Goal: Task Accomplishment & Management: Manage account settings

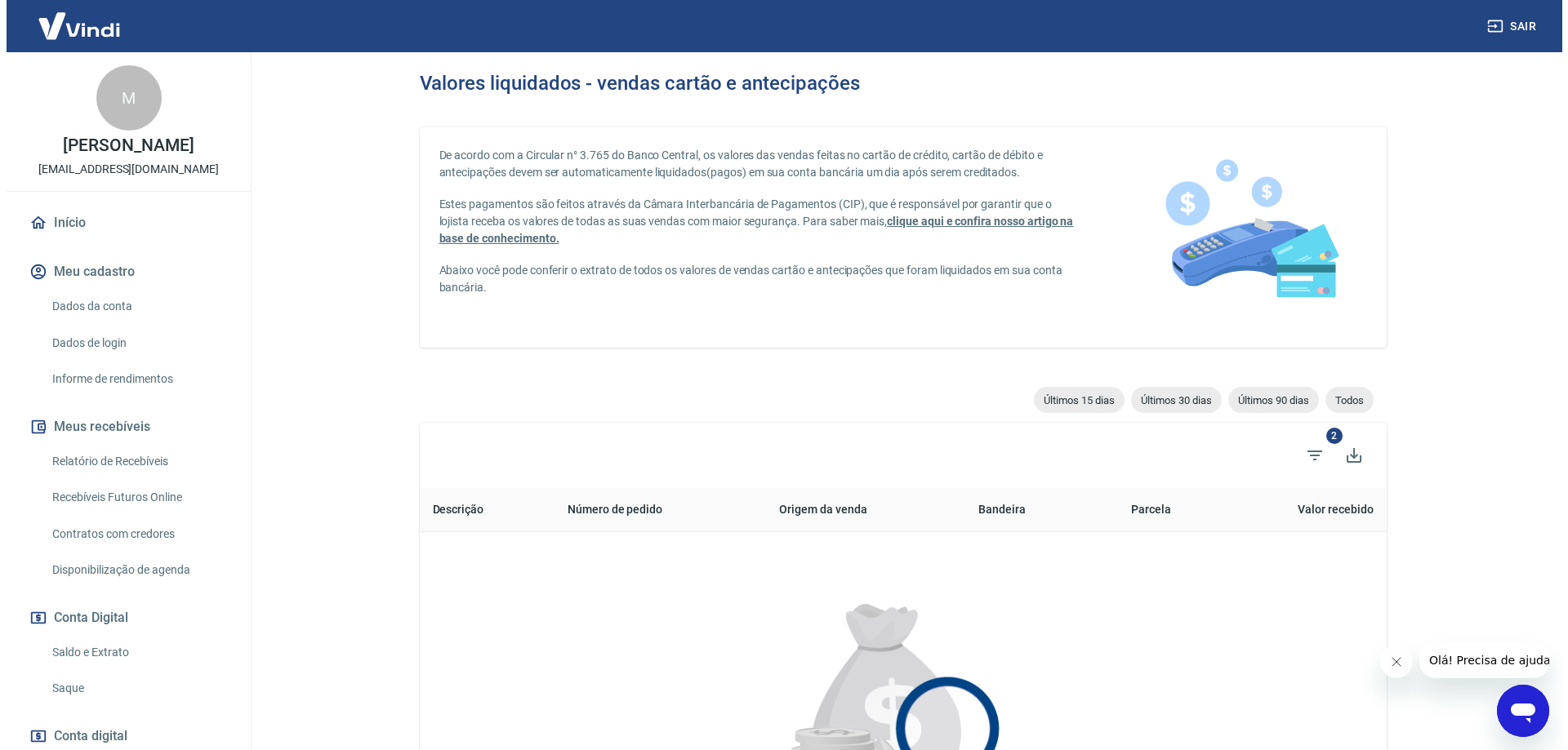
scroll to position [81, 0]
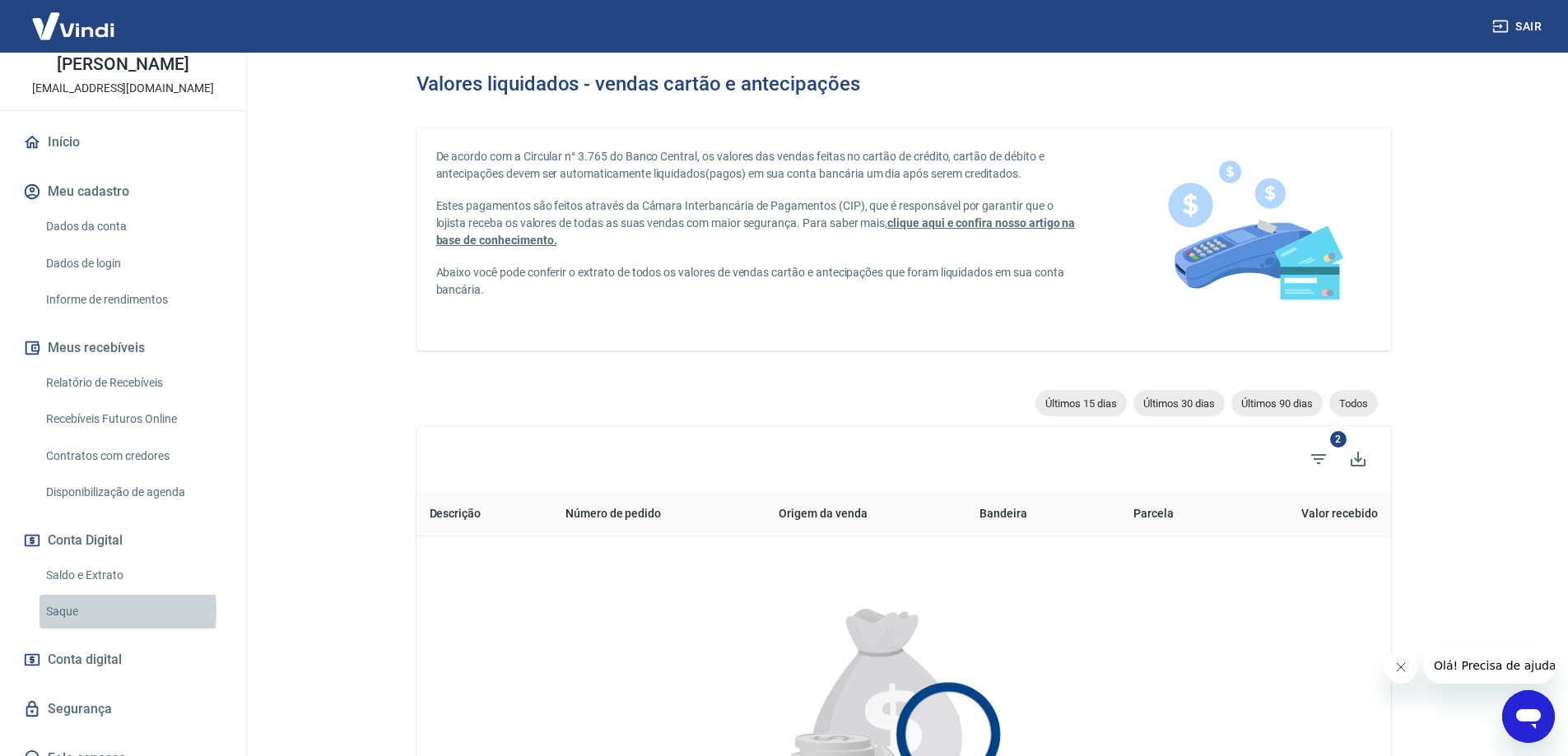
click at [71, 610] on link "Saque" at bounding box center [132, 611] width 187 height 33
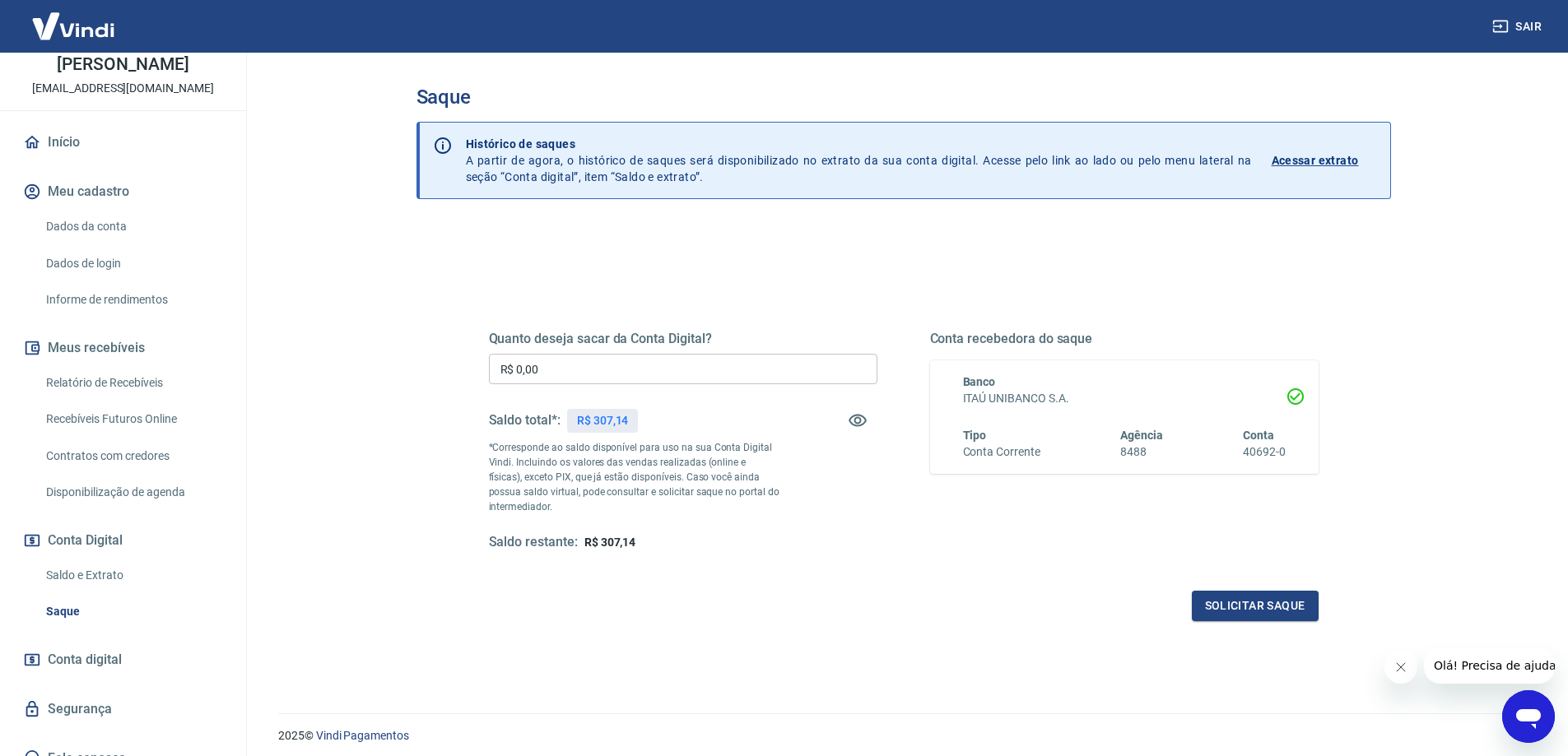
click at [652, 368] on input "R$ 0,00" at bounding box center [683, 369] width 389 height 30
type input "R$ 307,14"
click at [1256, 601] on button "Solicitar saque" at bounding box center [1255, 606] width 126 height 30
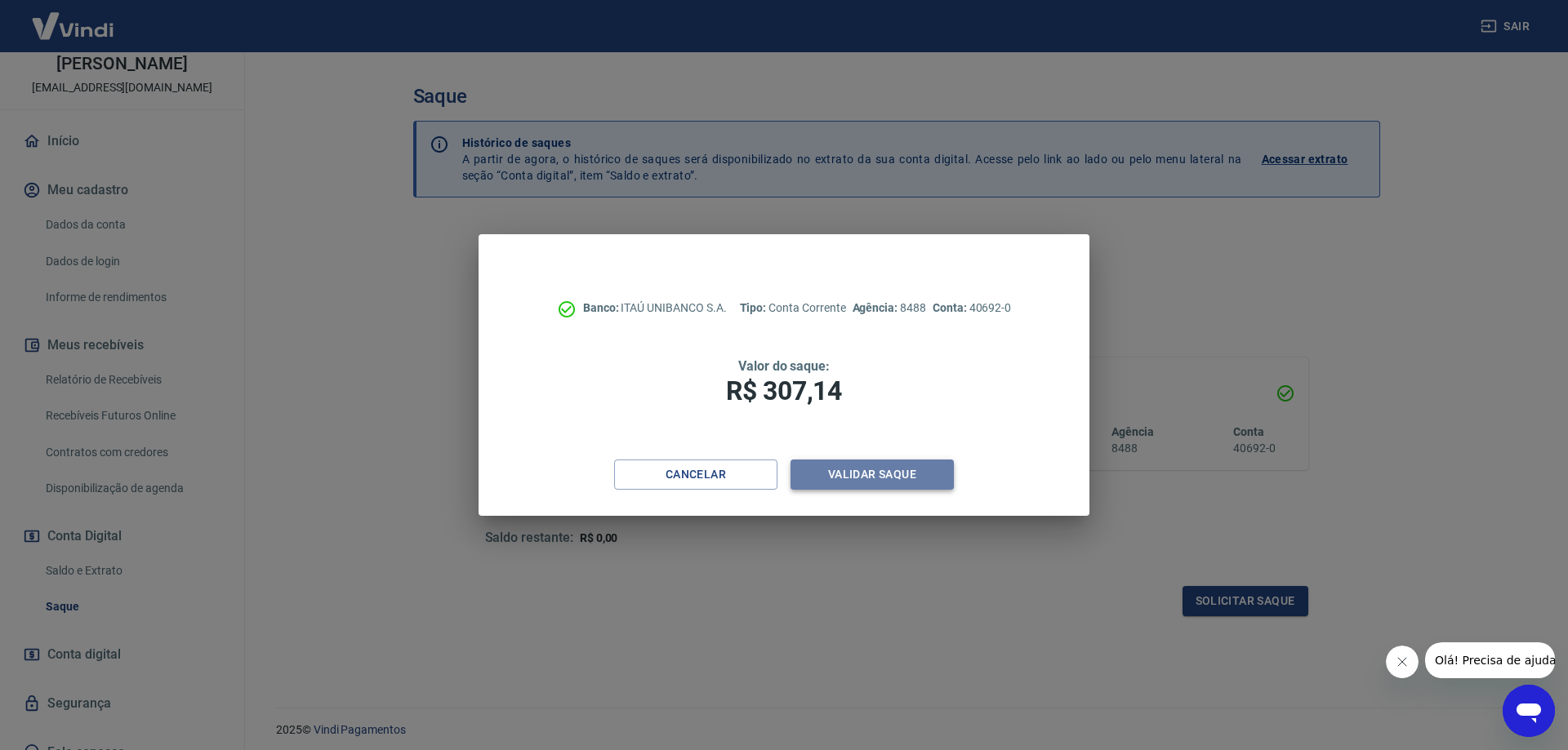
click at [886, 473] on button "Validar saque" at bounding box center [872, 474] width 164 height 30
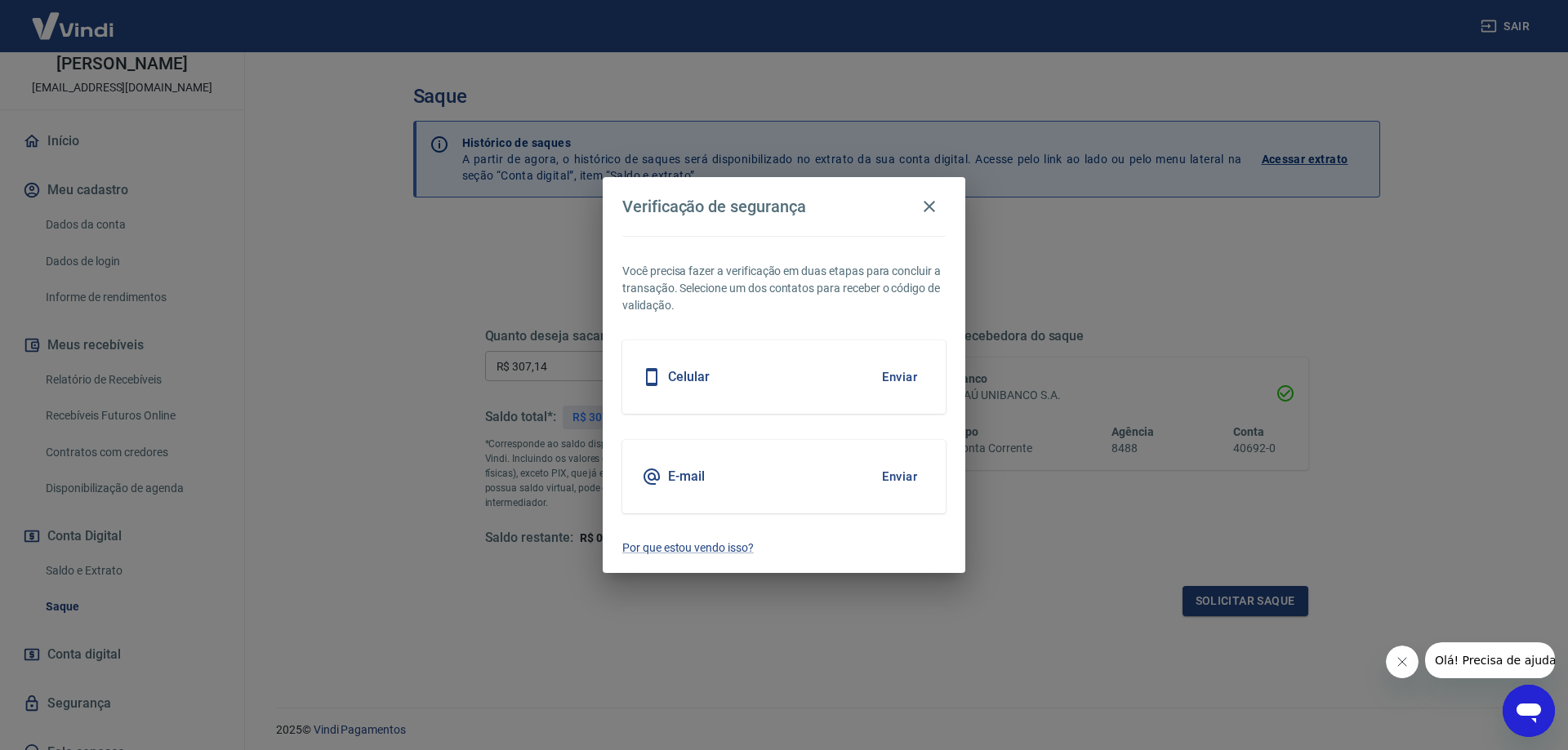
click at [897, 372] on button "Enviar" at bounding box center [899, 376] width 53 height 34
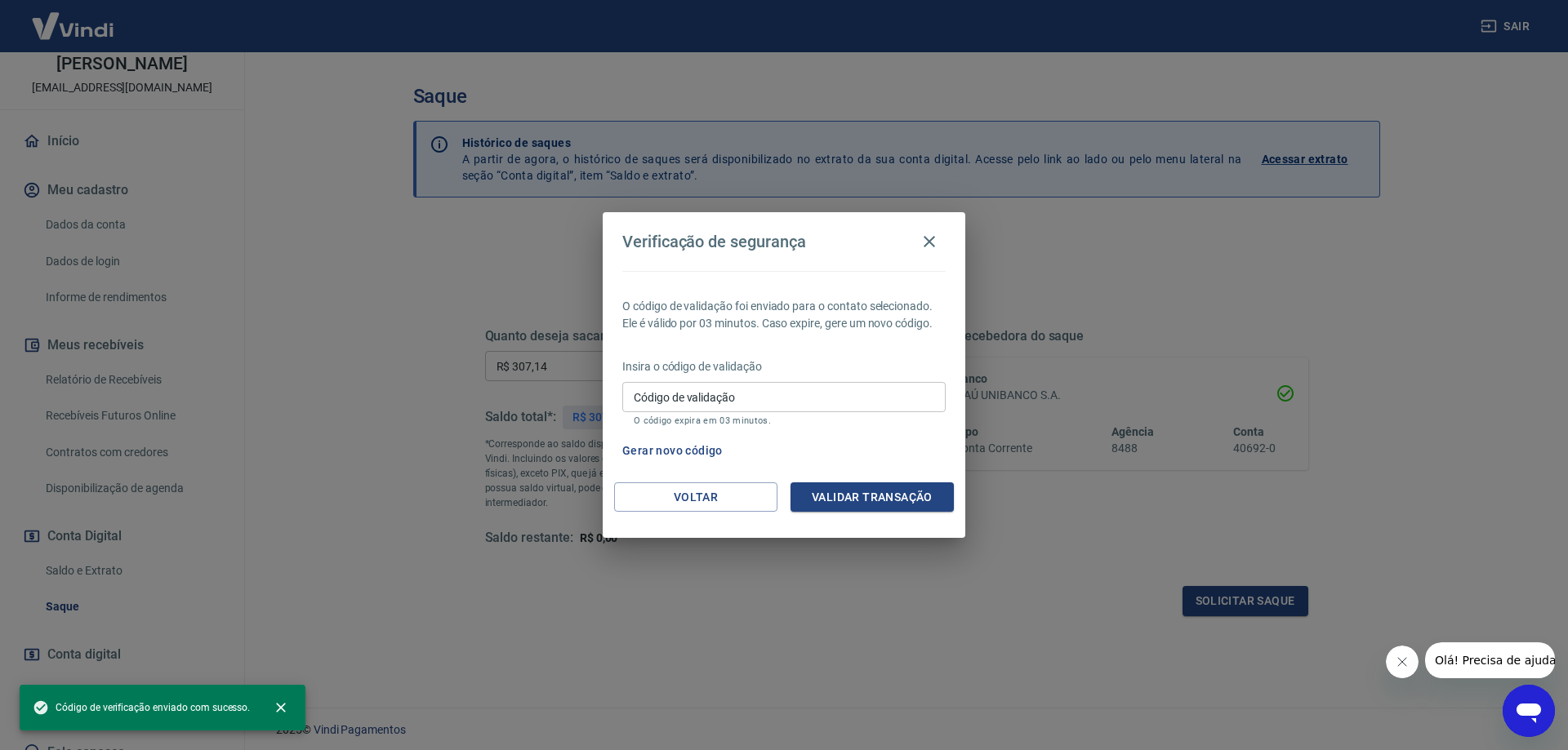
click at [845, 396] on input "Código de validação" at bounding box center [784, 397] width 323 height 30
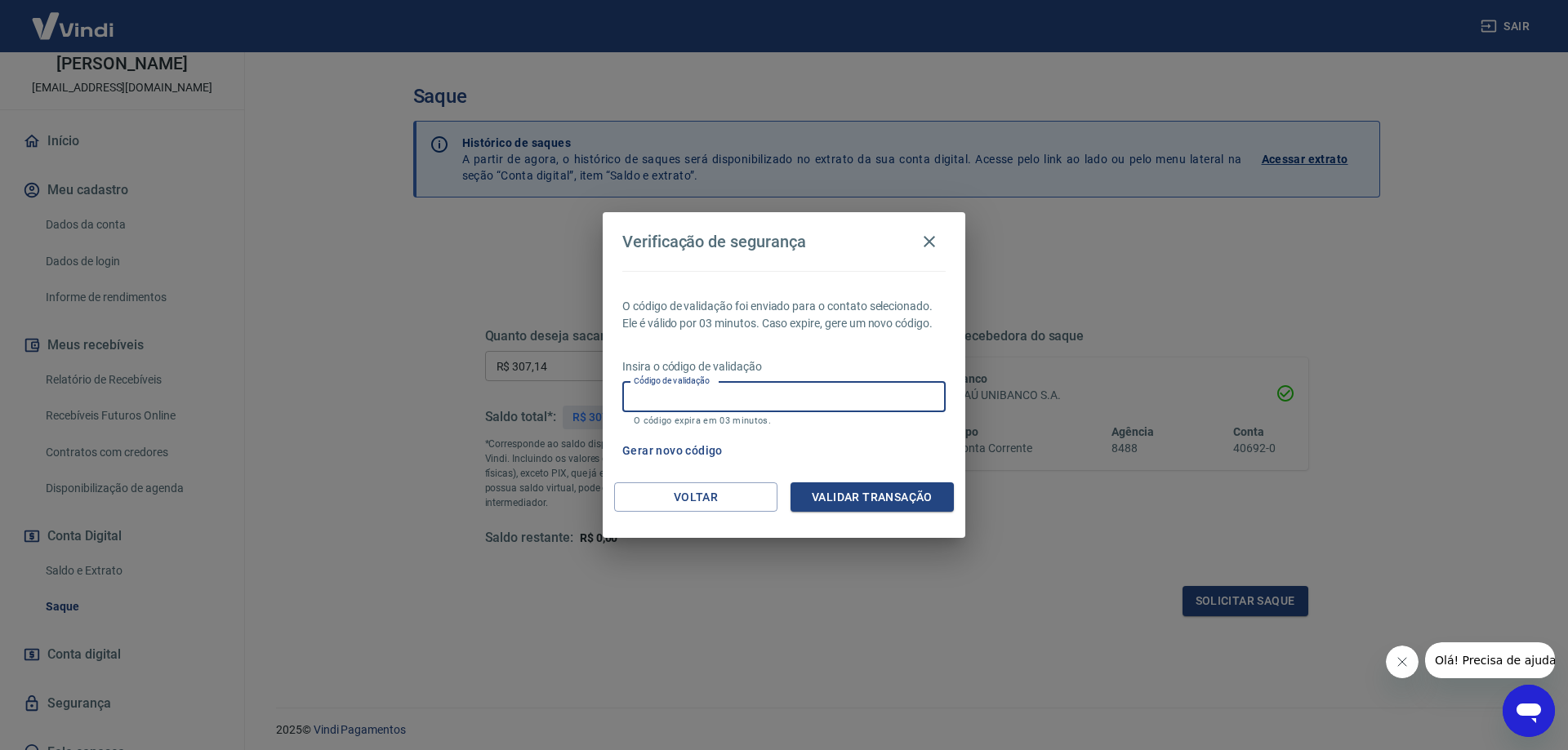
click at [845, 396] on input "Código de validação" at bounding box center [784, 397] width 323 height 30
click at [670, 398] on input "Código de validação" at bounding box center [784, 397] width 323 height 30
click at [654, 444] on button "Gerar novo código" at bounding box center [672, 451] width 114 height 30
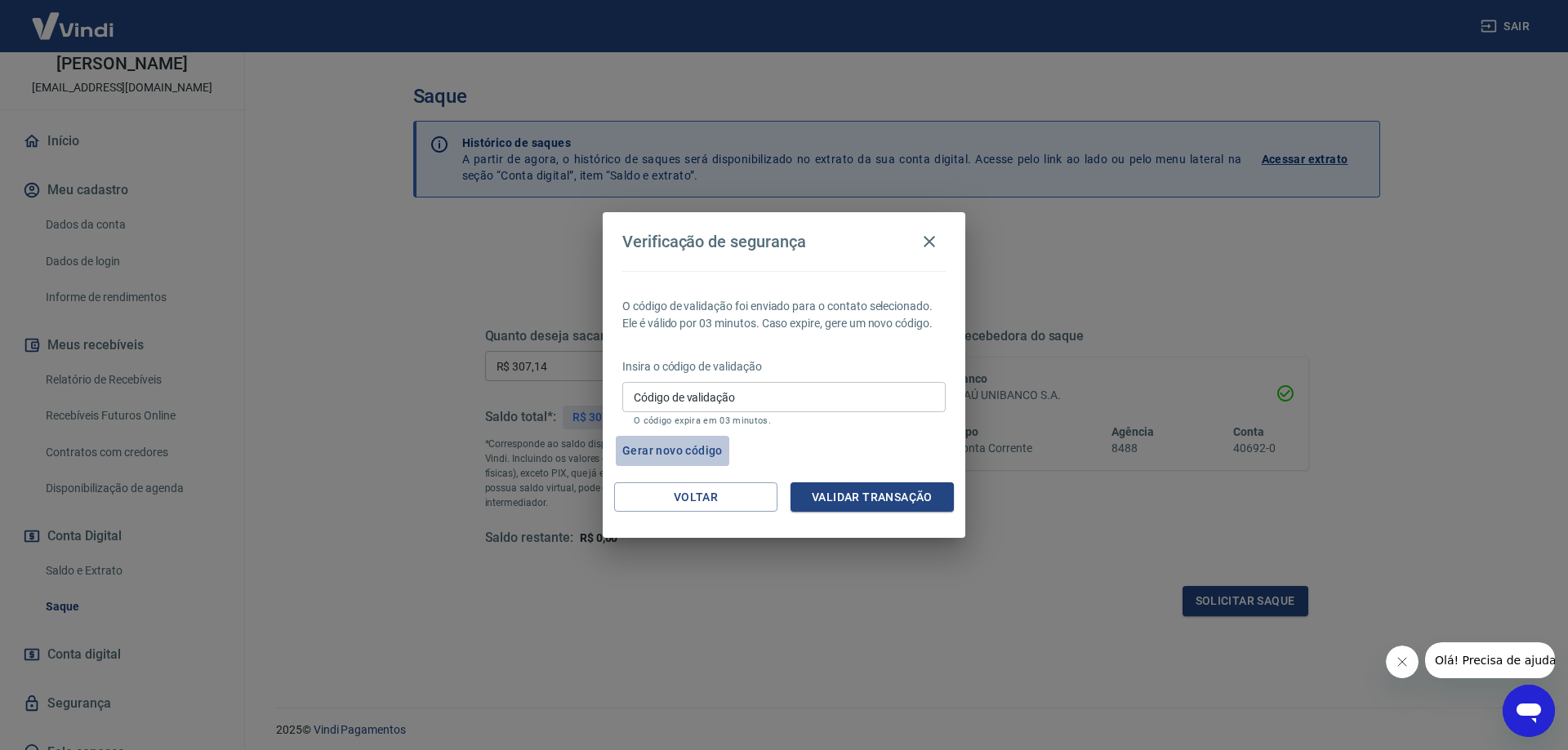
click at [678, 449] on button "Gerar novo código" at bounding box center [672, 451] width 114 height 30
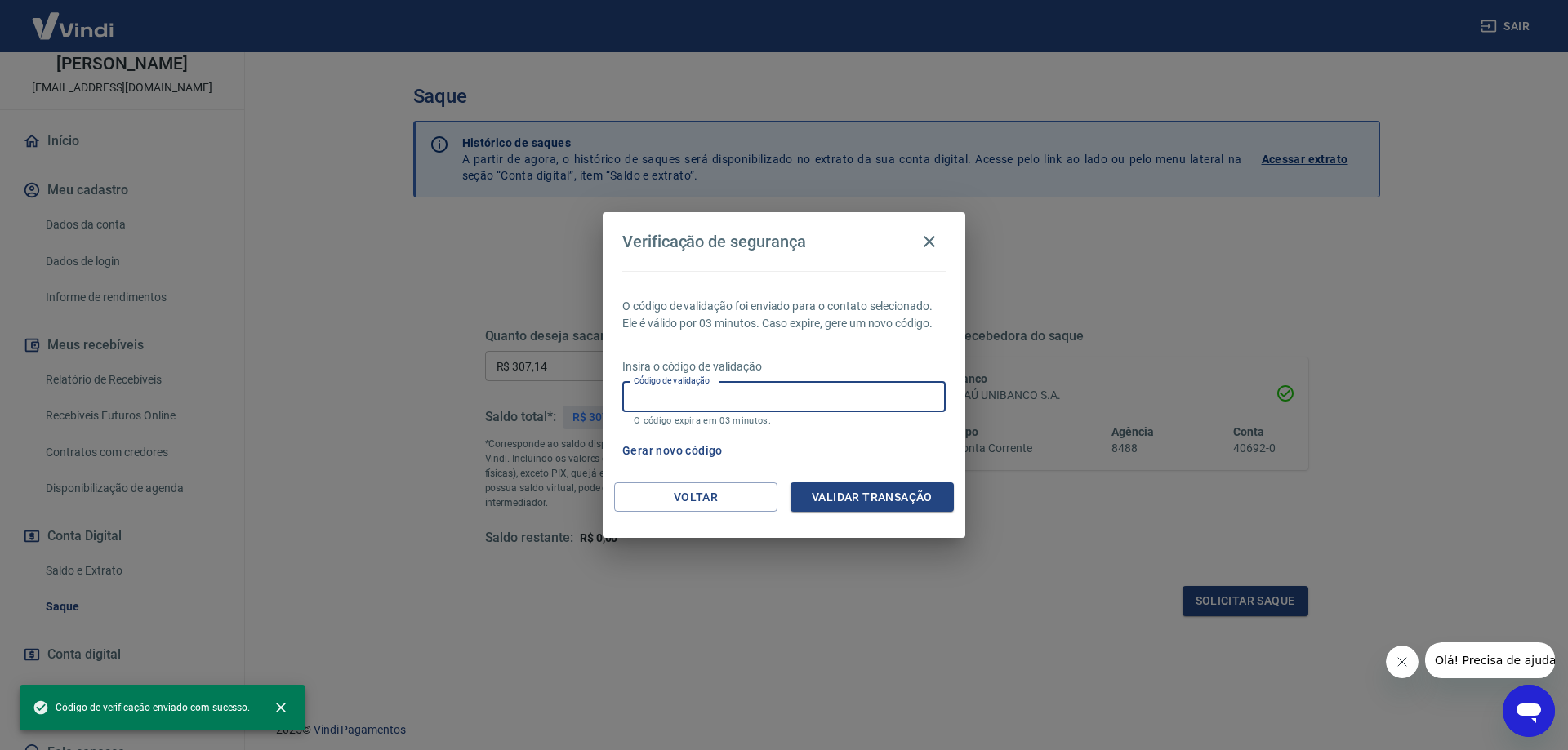
click at [759, 400] on input "Código de validação" at bounding box center [784, 397] width 323 height 30
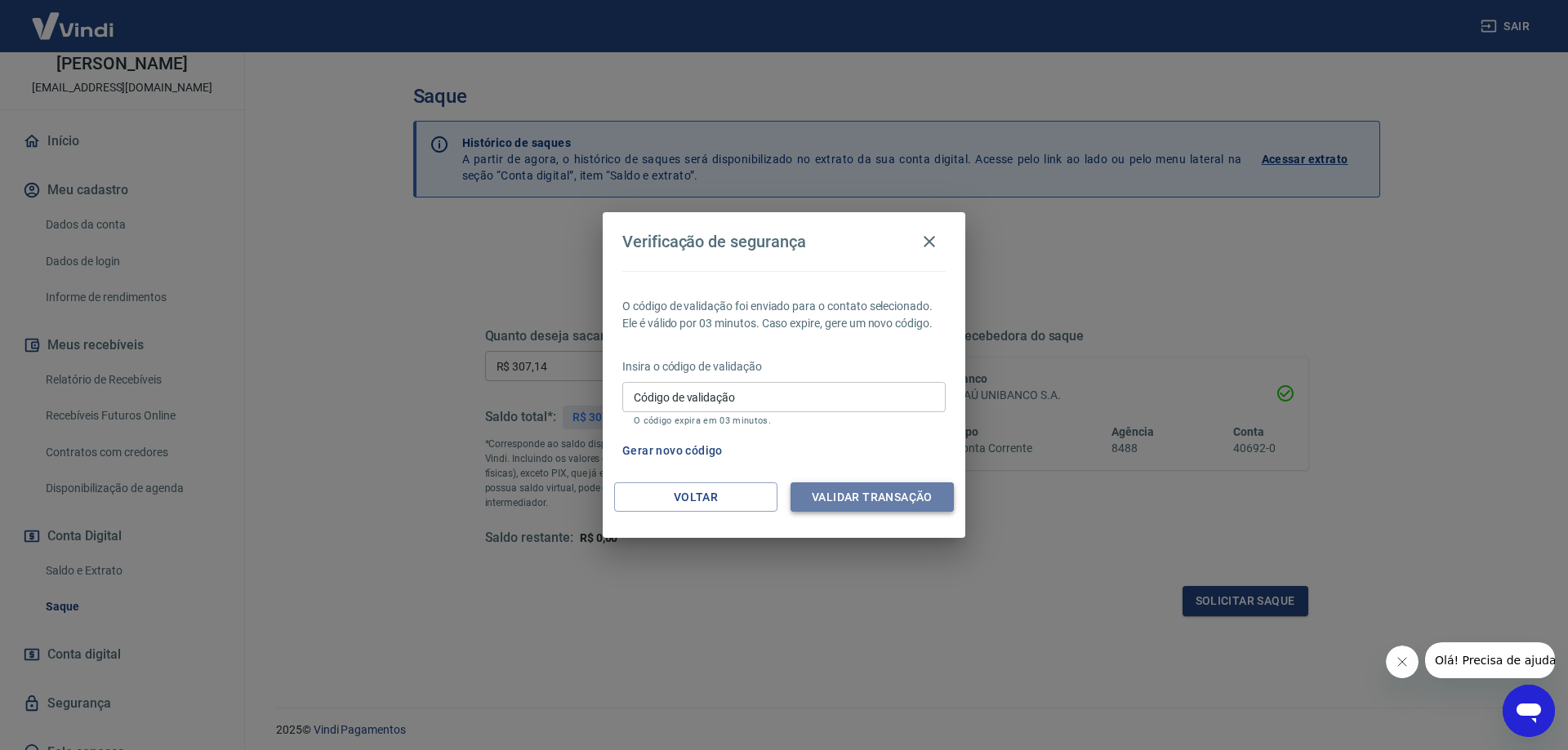
click at [830, 497] on button "Validar transação" at bounding box center [872, 498] width 164 height 30
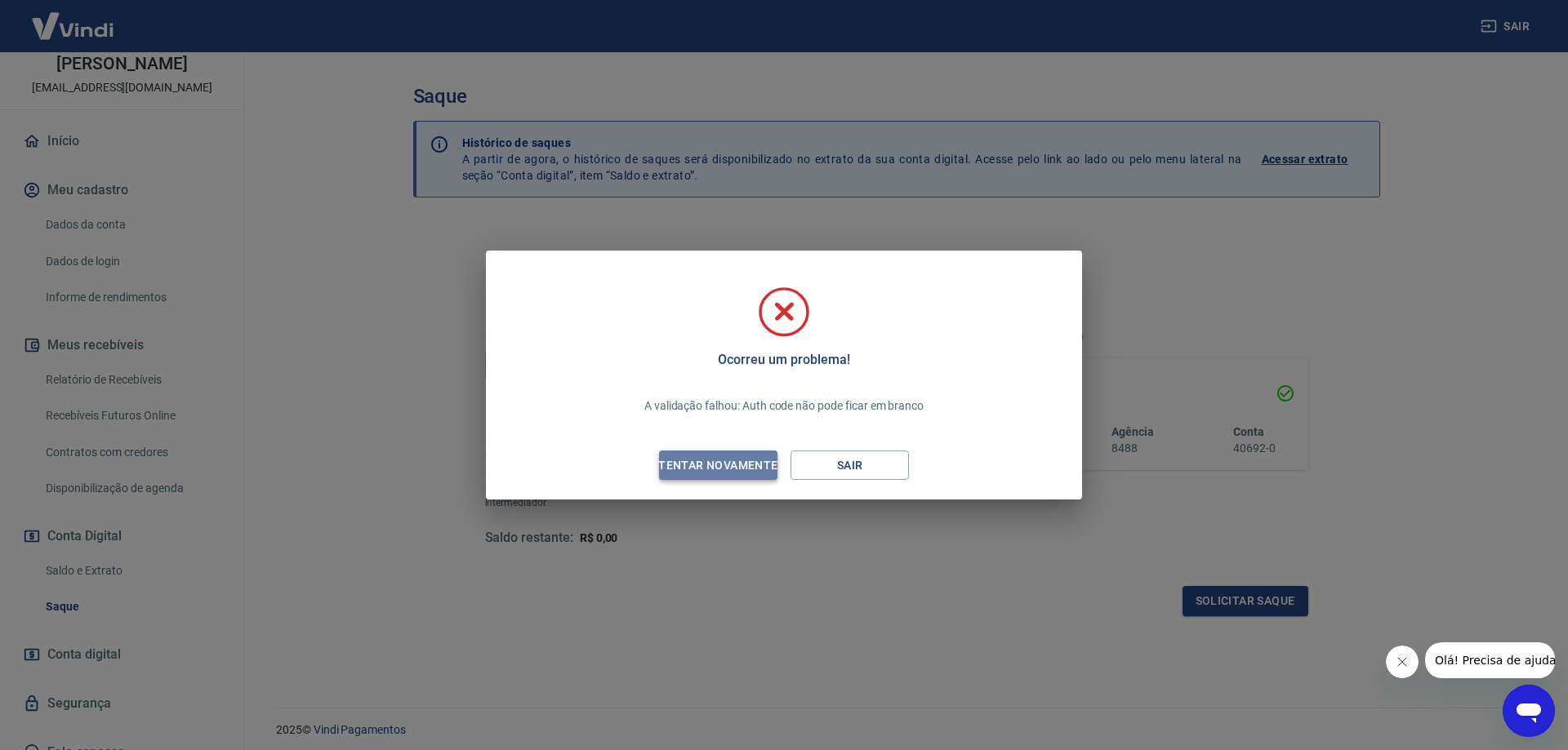
click at [706, 456] on div "Tentar novamente" at bounding box center [717, 465] width 159 height 21
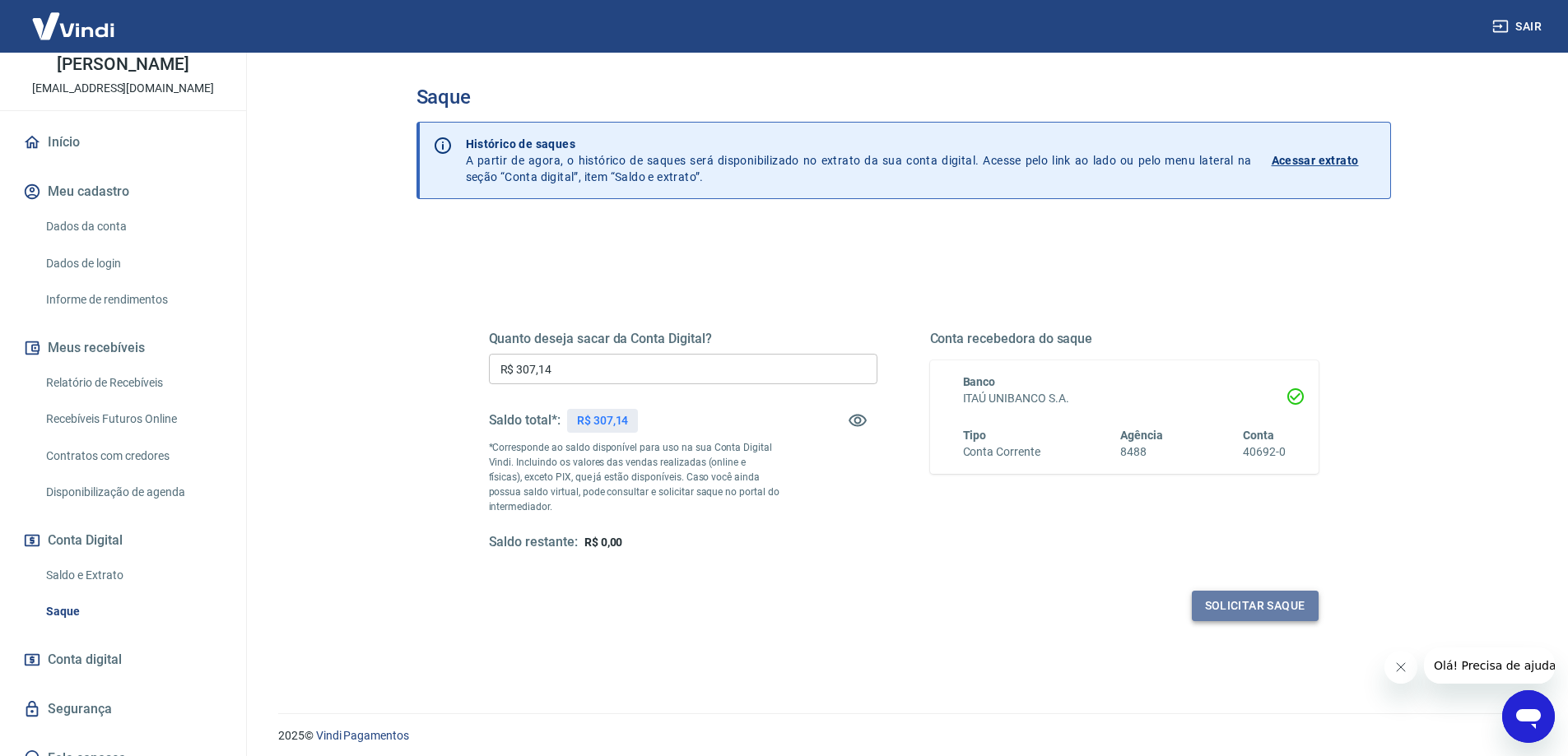
click at [1256, 604] on button "Solicitar saque" at bounding box center [1255, 606] width 126 height 30
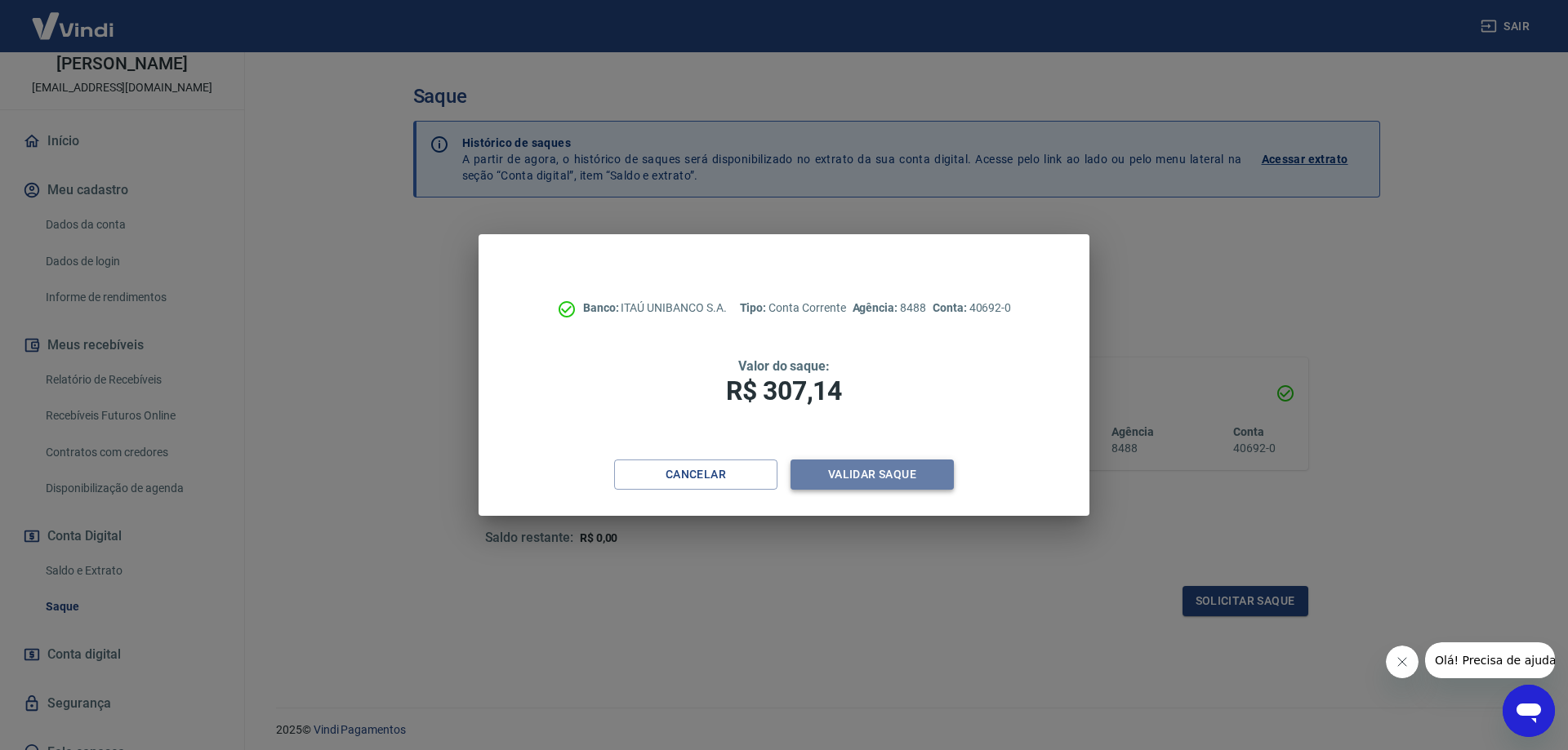
click at [874, 478] on button "Validar saque" at bounding box center [872, 474] width 164 height 30
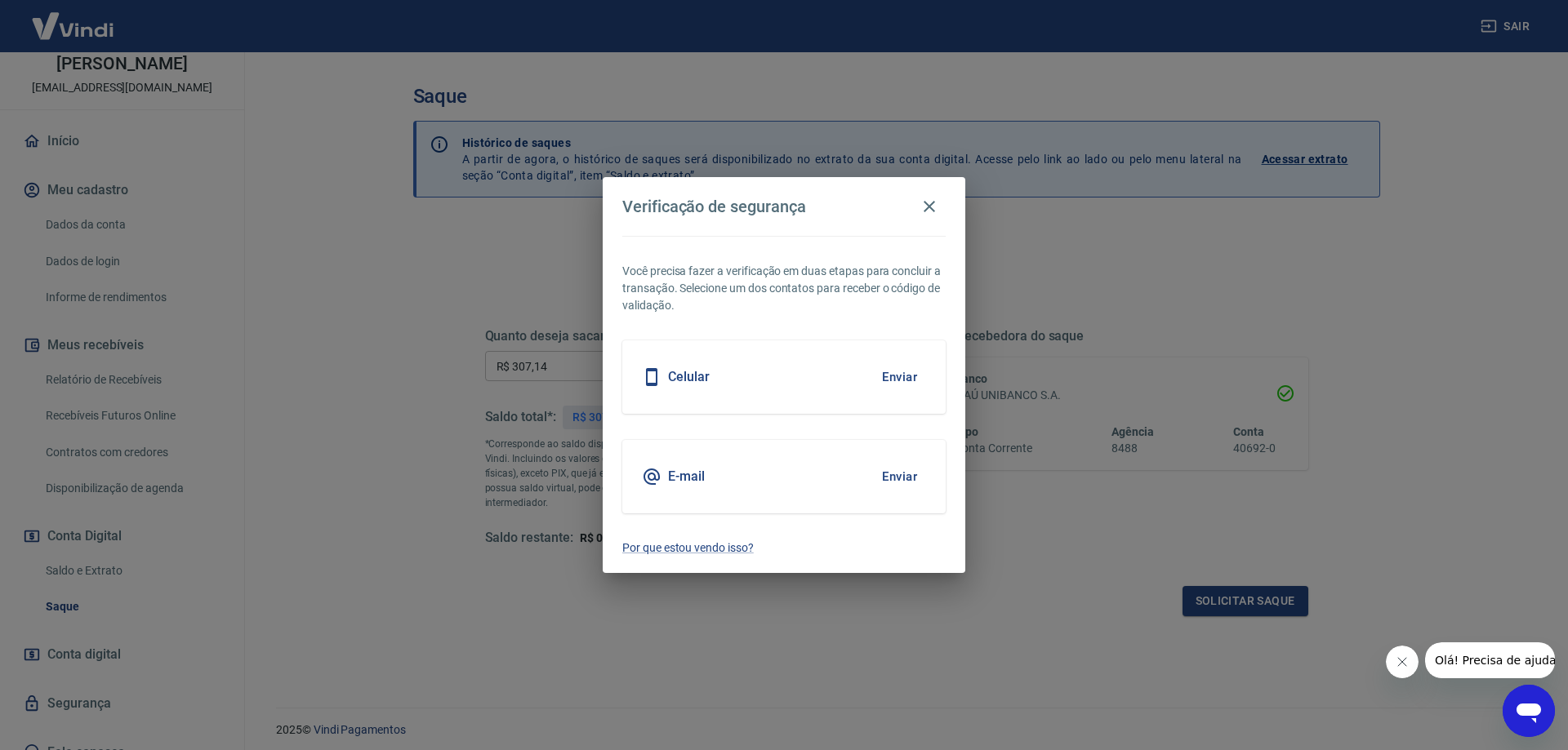
click at [902, 377] on button "Enviar" at bounding box center [899, 376] width 53 height 34
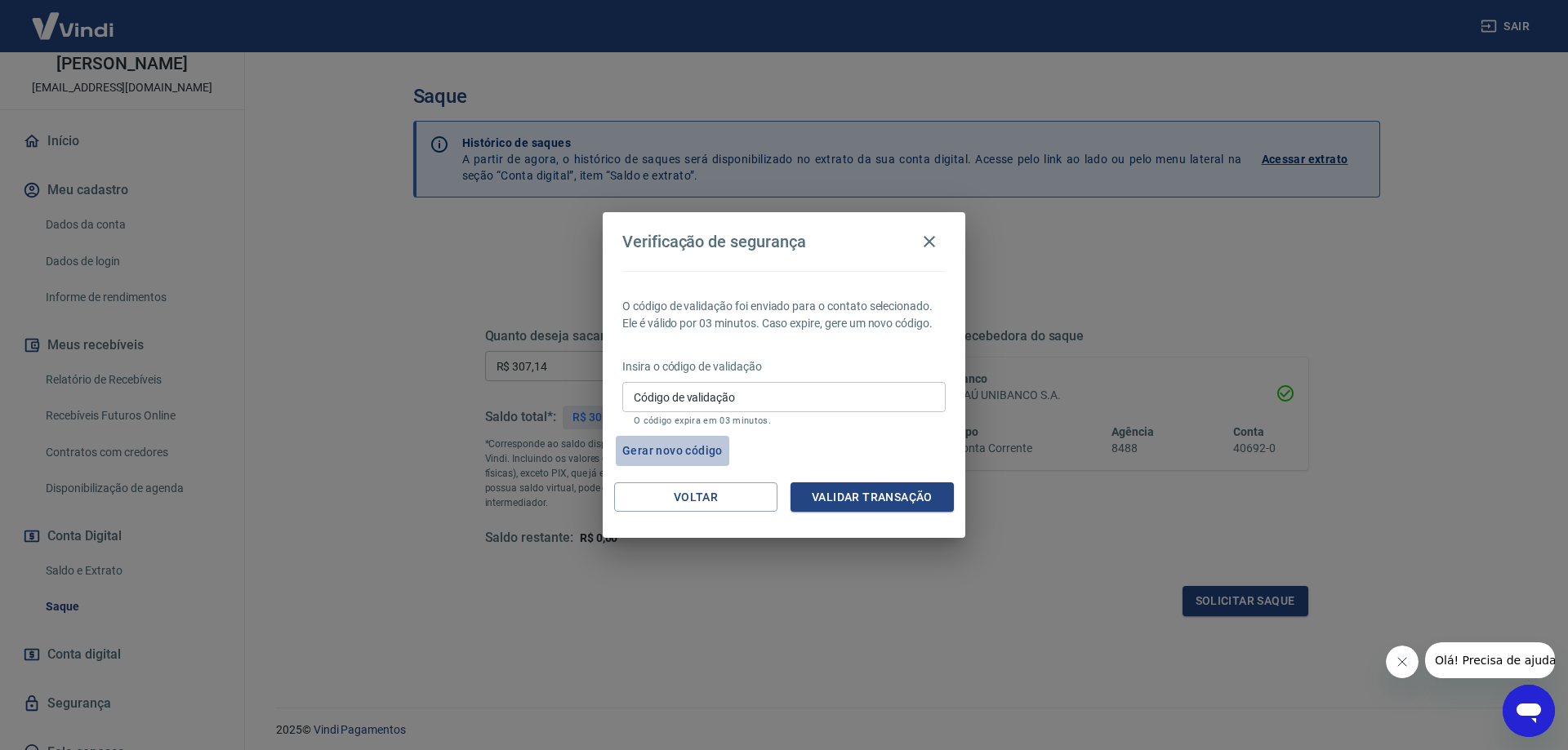
click at [660, 444] on button "Gerar novo código" at bounding box center [672, 451] width 114 height 30
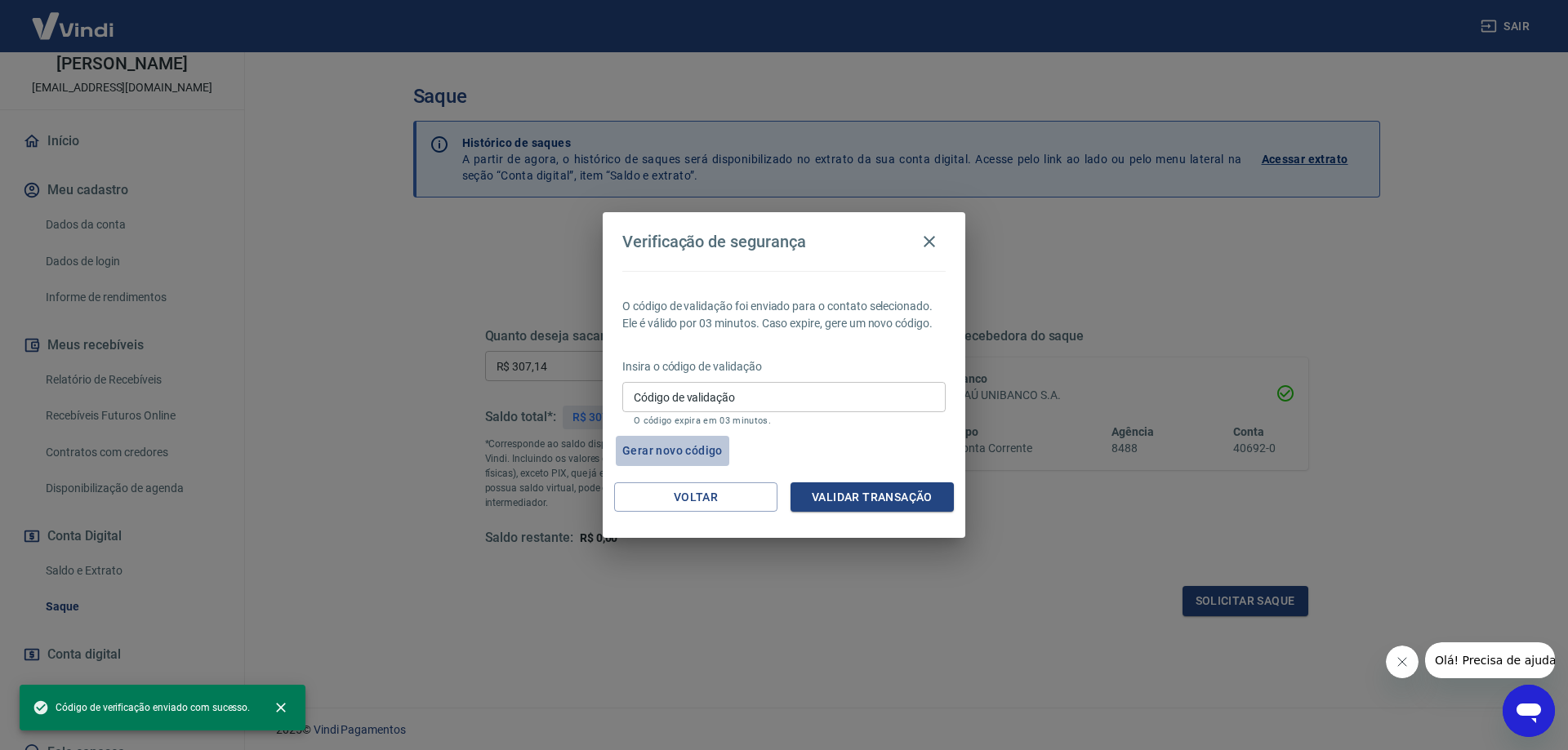
click at [693, 447] on button "Gerar novo código" at bounding box center [672, 451] width 114 height 30
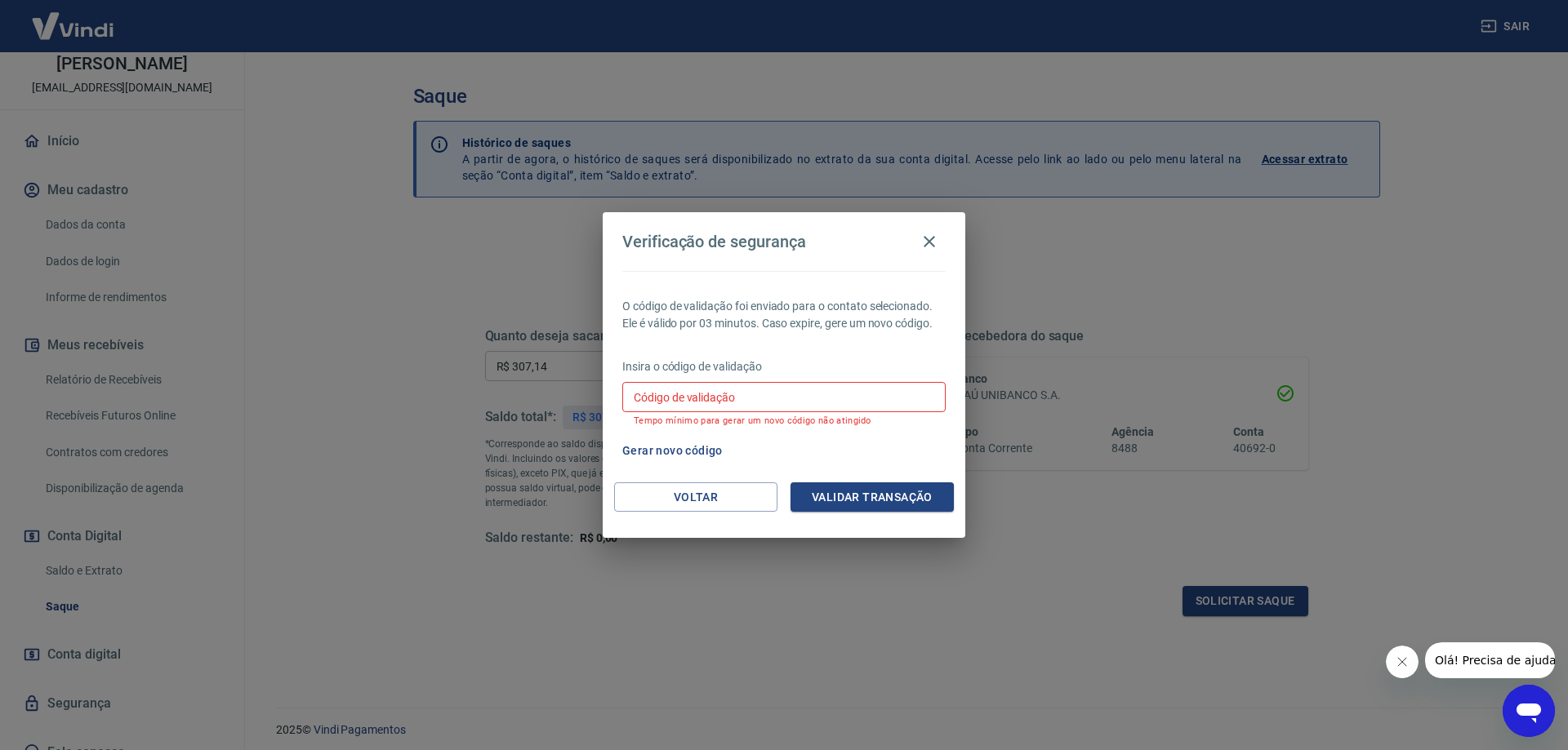
click at [685, 456] on button "Gerar novo código" at bounding box center [672, 451] width 114 height 30
